Goal: Contribute content: Add original content to the website for others to see

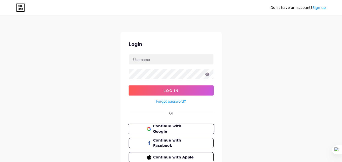
click at [167, 126] on span "Continue with Google" at bounding box center [174, 129] width 42 height 11
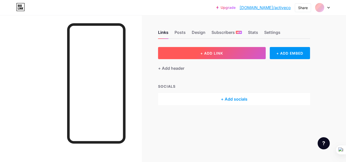
click at [209, 53] on span "+ ADD LINK" at bounding box center [212, 53] width 23 height 4
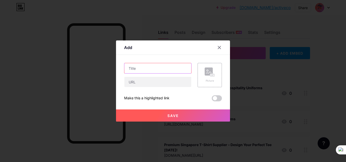
click at [134, 73] on input "text" at bounding box center [157, 68] width 67 height 10
paste input "Corporate Uniform Singapore - Style & Professionalism that Represents Your Brand"
type input "Corporate Uniform Singapore - Style & Professionalism that Represents Your Brand"
paste input "Corporate Uniform Singapore - Style & Professionalism that Represents Your Brand"
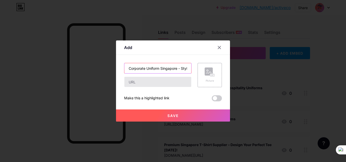
scroll to position [0, 81]
type input "Corporate Uniform Singapore - Style & Professionalism that Represents Your Brand"
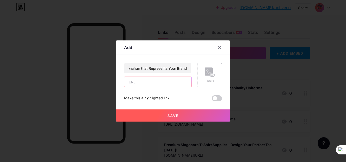
click at [141, 82] on input "text" at bounding box center [157, 82] width 67 height 10
paste input "https://drukarnia.com.ua/articles/corporate-uniform-singapore-style-i-professio…"
type input "https://drukarnia.com.ua/articles/corporate-uniform-singapore-style-i-professio…"
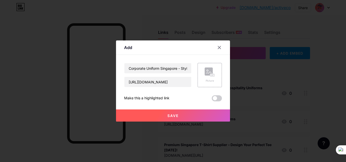
click at [168, 117] on span "Save" at bounding box center [173, 116] width 11 height 4
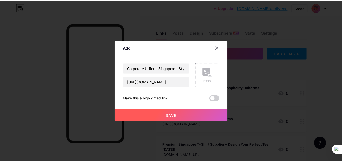
scroll to position [0, 0]
